Goal: Task Accomplishment & Management: Use online tool/utility

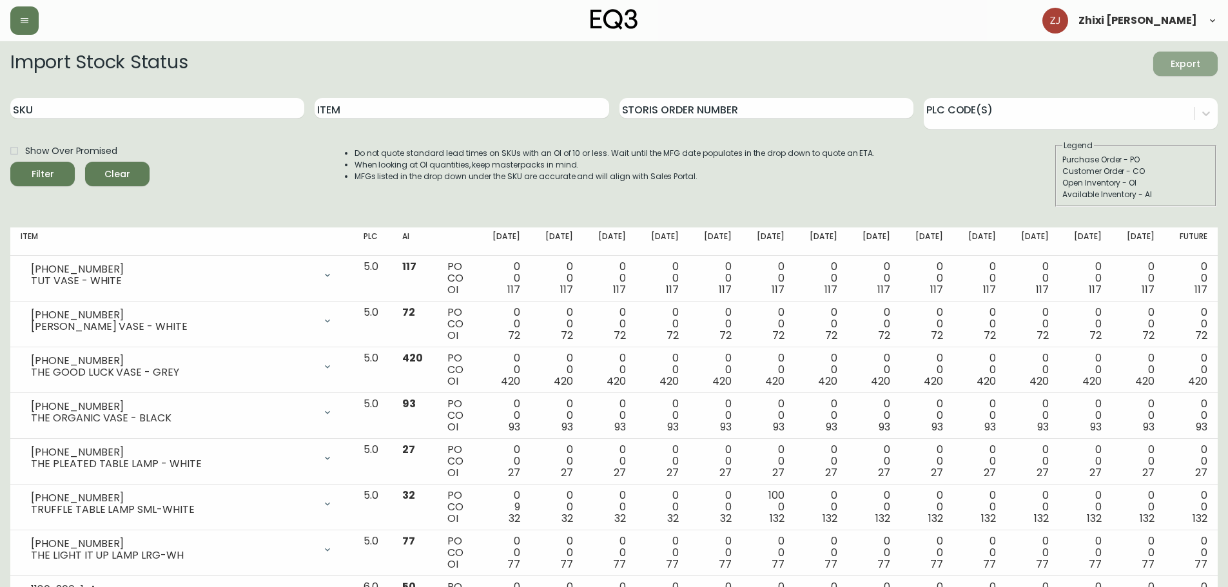
click at [1164, 66] on span "Export" at bounding box center [1186, 64] width 44 height 16
